Goal: Task Accomplishment & Management: Manage account settings

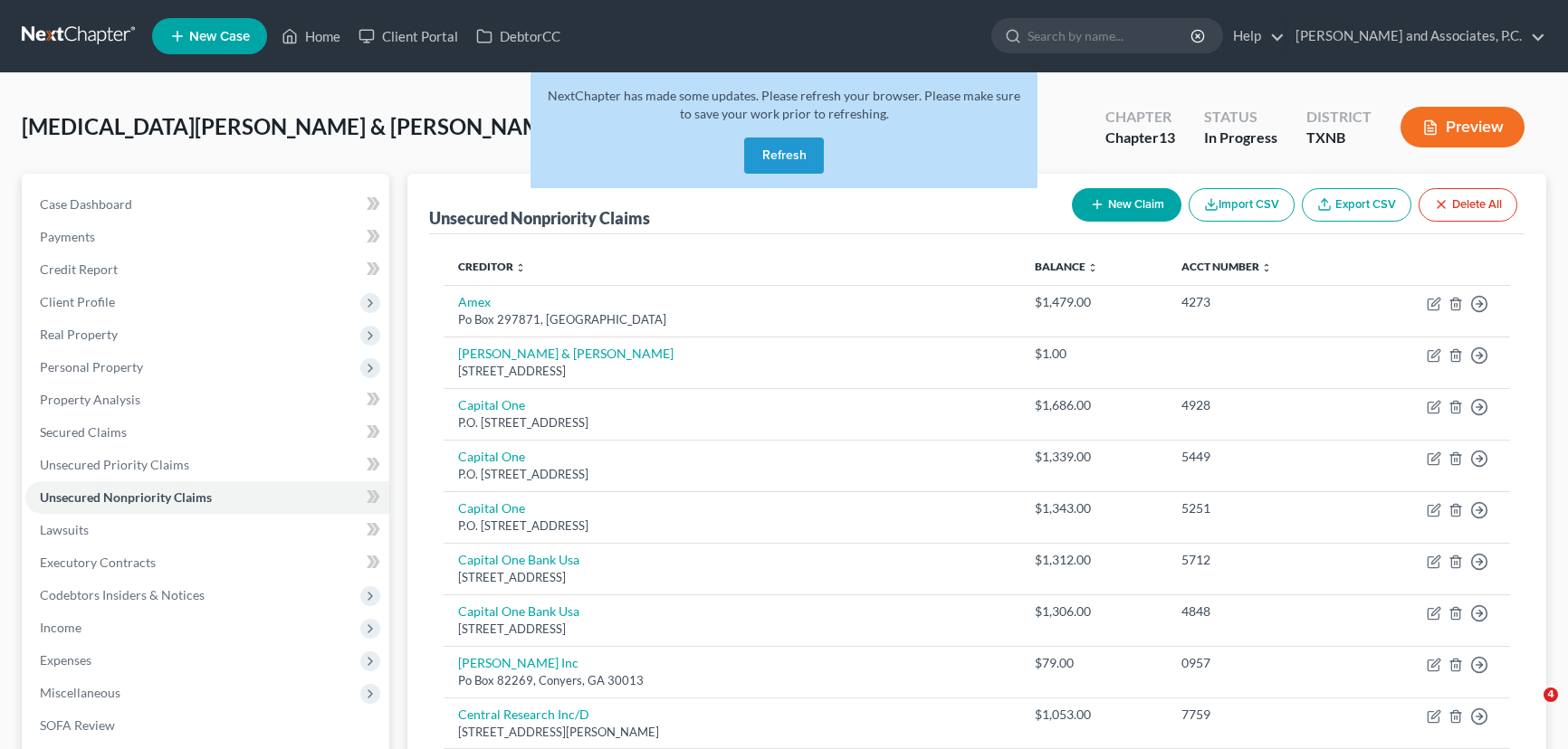
scroll to position [1336, 0]
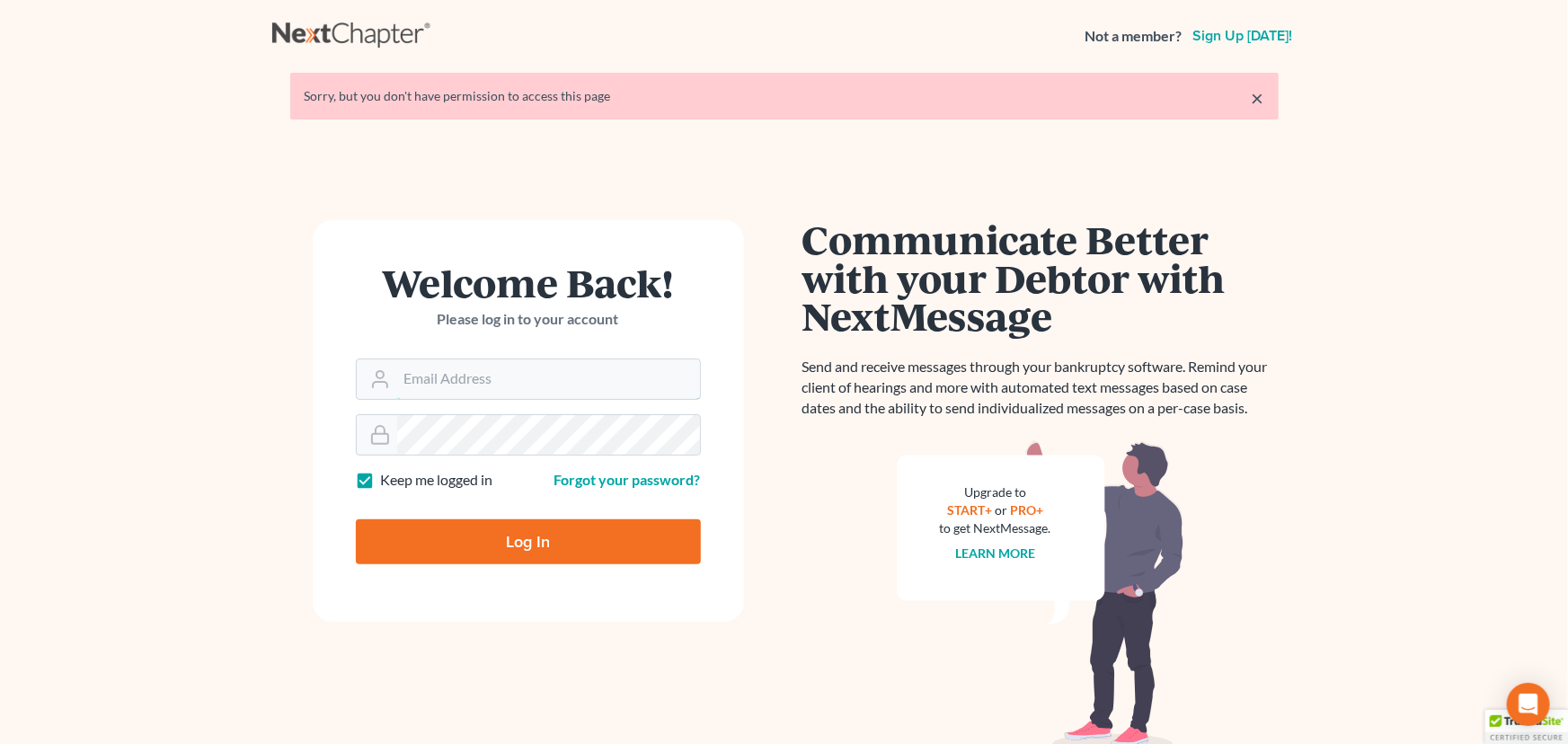
type input "[EMAIL_ADDRESS][DOMAIN_NAME]"
click at [495, 543] on input "Log In" at bounding box center [528, 542] width 345 height 45
type input "Thinking..."
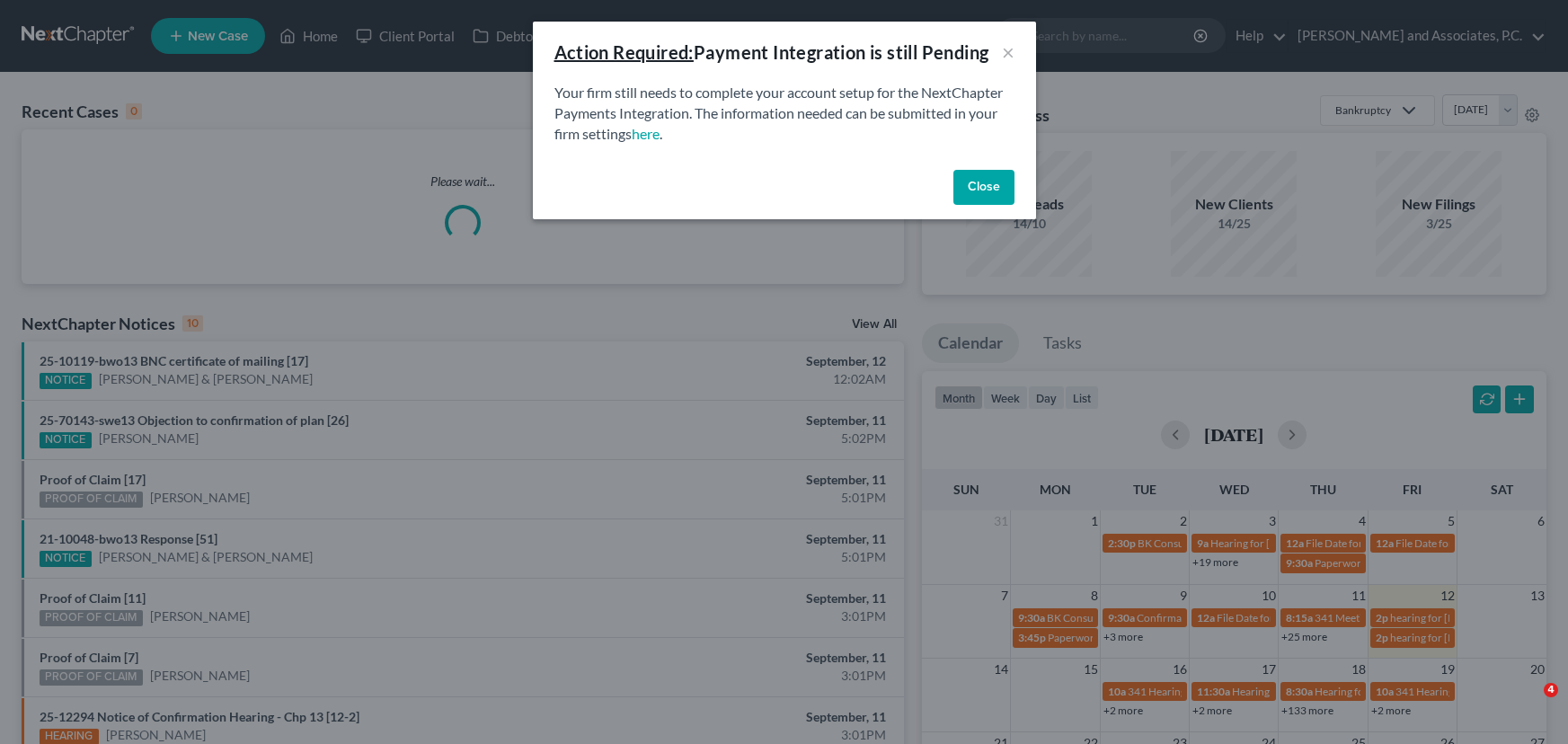
click at [1006, 182] on button "Close" at bounding box center [984, 188] width 61 height 36
